Goal: Task Accomplishment & Management: Use online tool/utility

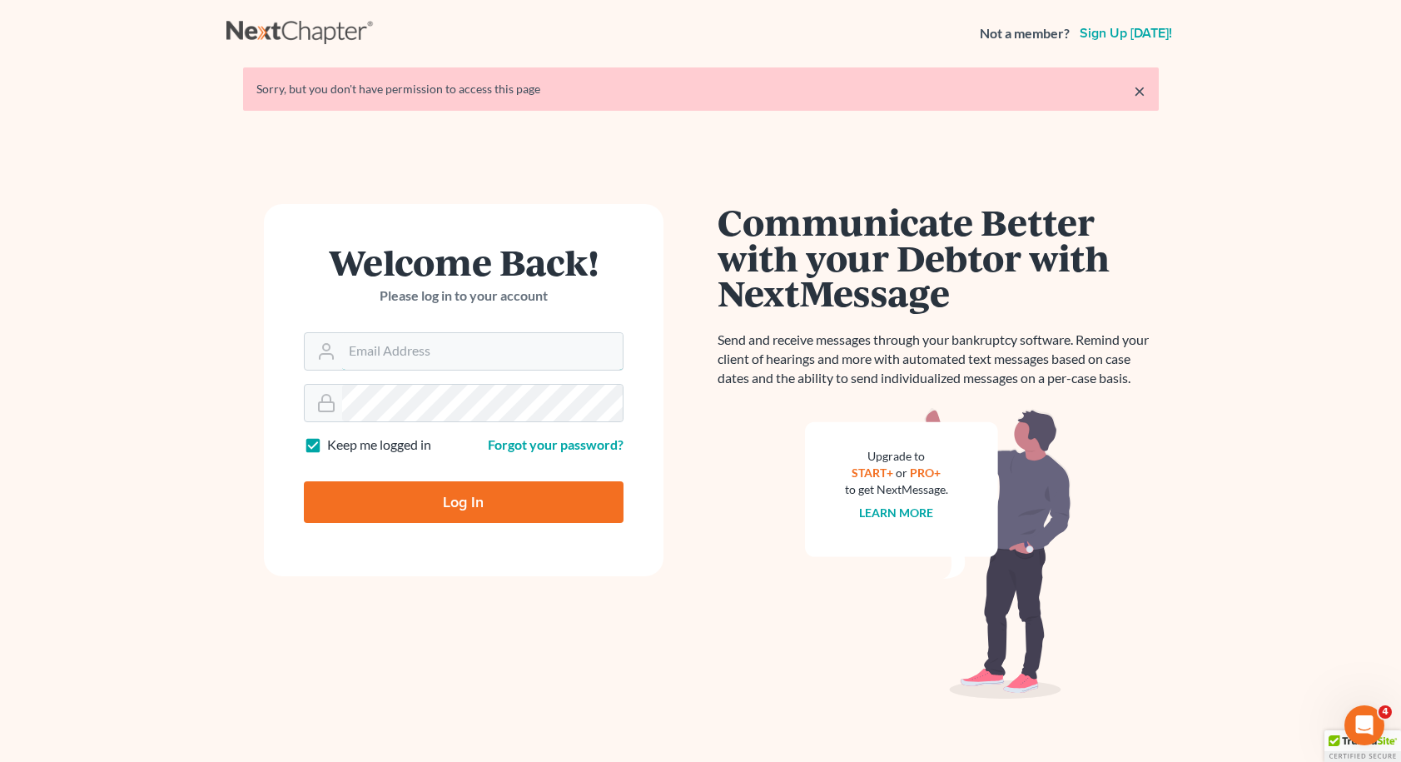
type input "[EMAIL_ADDRESS][DOMAIN_NAME]"
click at [463, 500] on input "Log In" at bounding box center [464, 502] width 320 height 42
type input "Thinking..."
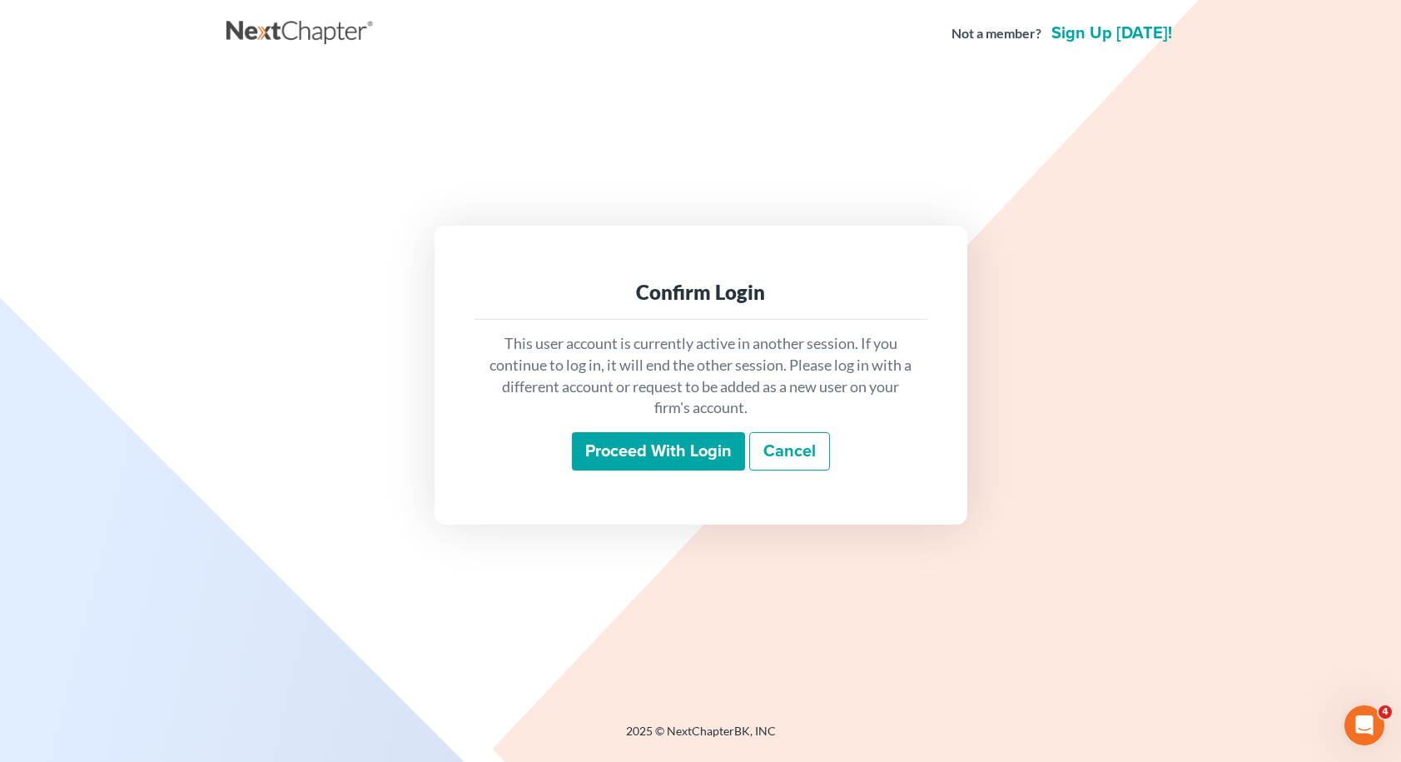
click at [717, 454] on input "Proceed with login" at bounding box center [658, 451] width 173 height 38
